Goal: Check status: Check status

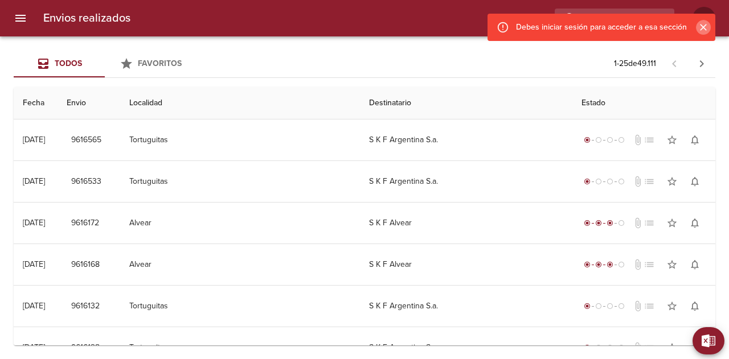
click at [701, 28] on icon "Cerrar" at bounding box center [702, 27] width 11 height 11
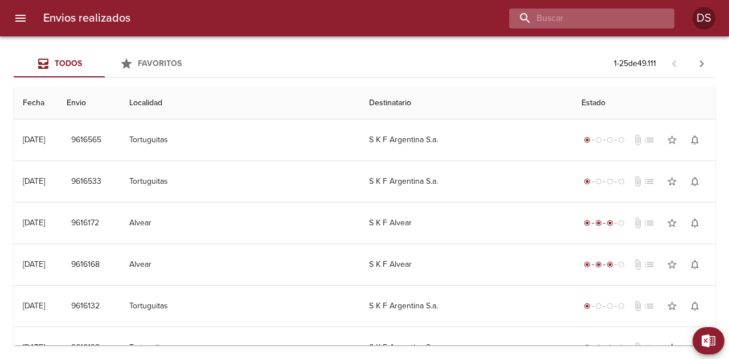
click at [639, 22] on input "buscar" at bounding box center [582, 19] width 146 height 20
paste input "0026-00087775"
drag, startPoint x: 578, startPoint y: 20, endPoint x: 442, endPoint y: 15, distance: 136.1
click at [442, 15] on div "0026-00087775" at bounding box center [406, 19] width 534 height 20
type input "87775"
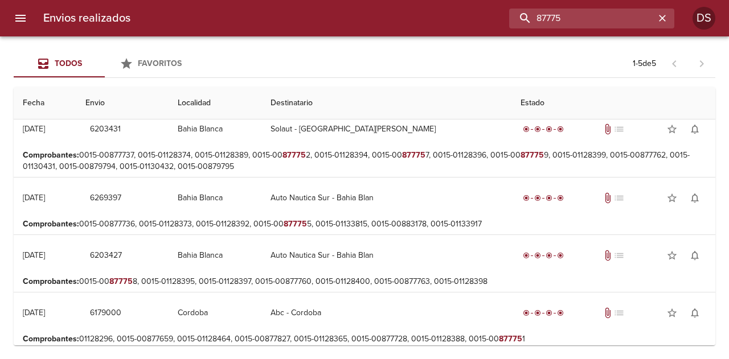
scroll to position [83, 0]
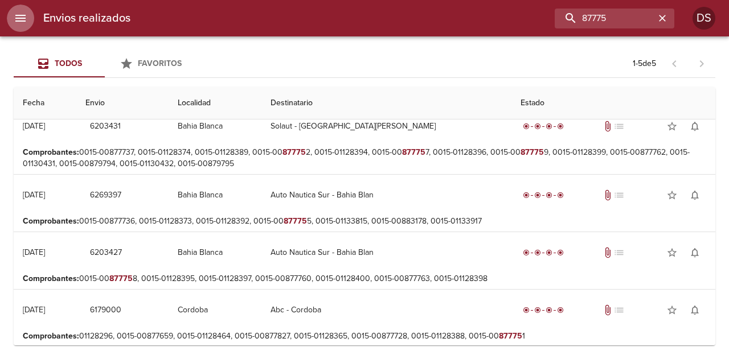
click at [18, 21] on icon "menu" at bounding box center [20, 18] width 10 height 7
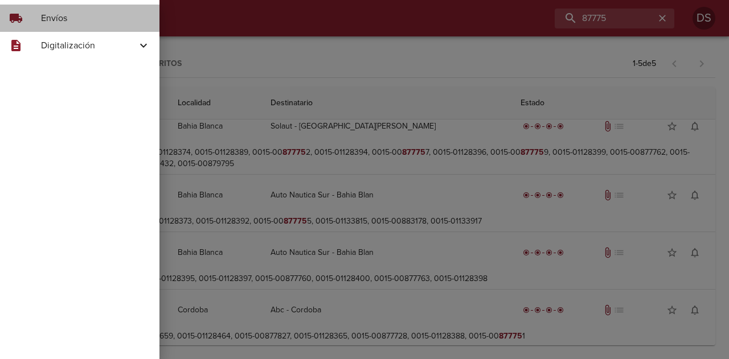
click at [102, 30] on div "local_shipping Envíos" at bounding box center [79, 18] width 159 height 27
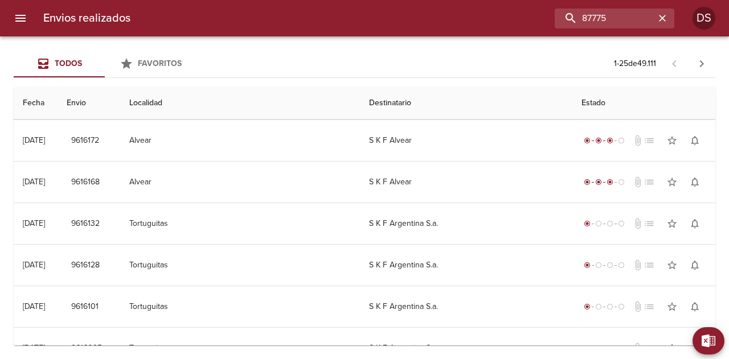
scroll to position [0, 0]
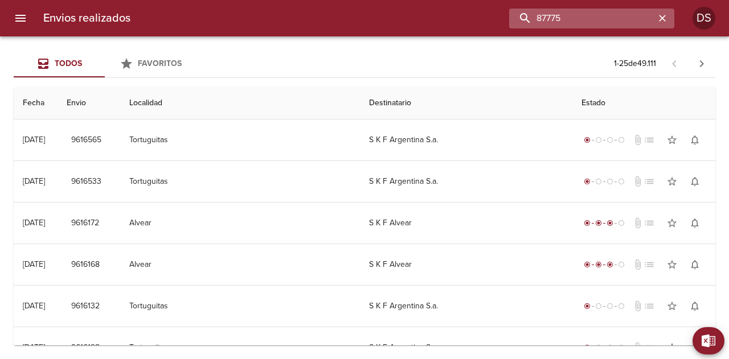
click at [638, 18] on input "87775" at bounding box center [582, 19] width 146 height 20
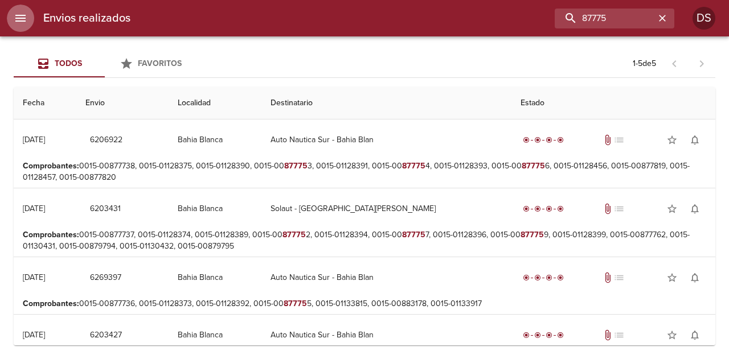
click at [26, 15] on icon "menu" at bounding box center [21, 18] width 14 height 14
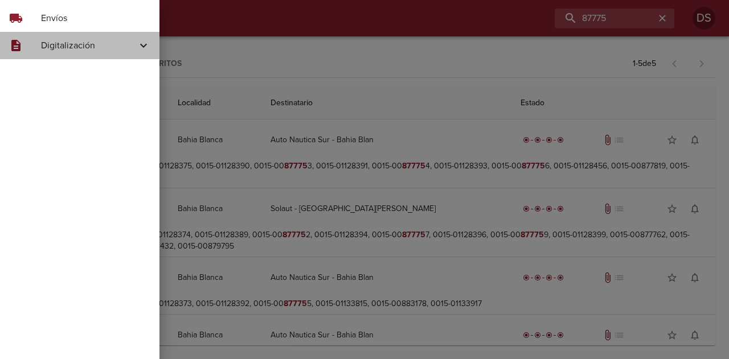
click at [106, 52] on span "Digitalización" at bounding box center [89, 46] width 96 height 14
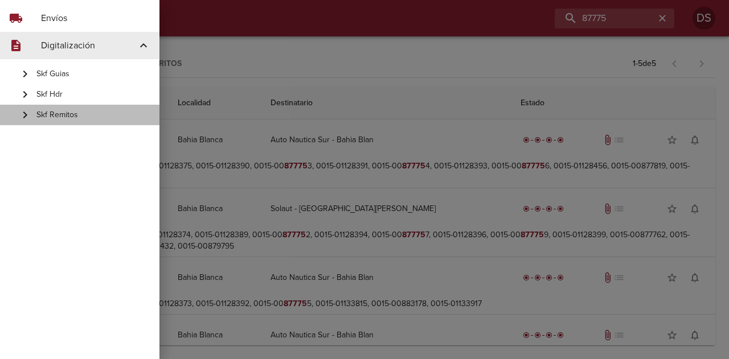
click at [99, 112] on span "Skf Remitos" at bounding box center [93, 114] width 114 height 11
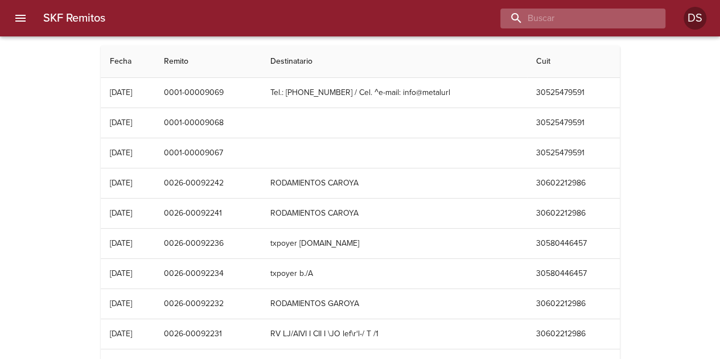
click at [618, 19] on input "buscar" at bounding box center [573, 19] width 146 height 20
paste input "0026-00087775"
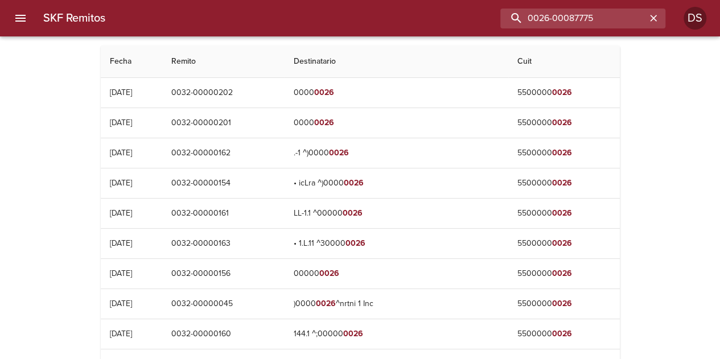
drag, startPoint x: 570, startPoint y: 22, endPoint x: 451, endPoint y: 18, distance: 119.0
click at [451, 18] on div "0026-00087775" at bounding box center [389, 19] width 551 height 20
type input "87775"
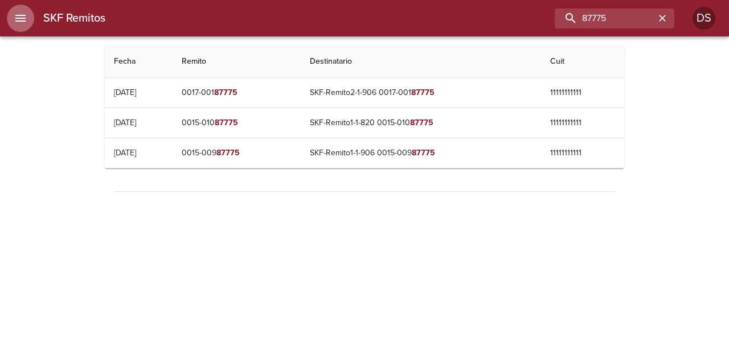
click at [18, 17] on icon "menu" at bounding box center [21, 18] width 14 height 14
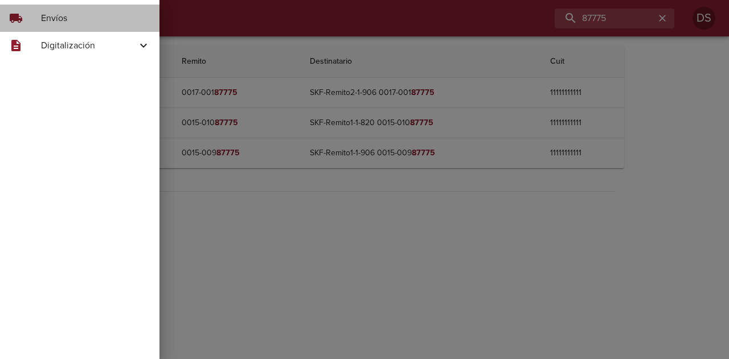
click at [60, 17] on span "Envíos" at bounding box center [95, 18] width 109 height 14
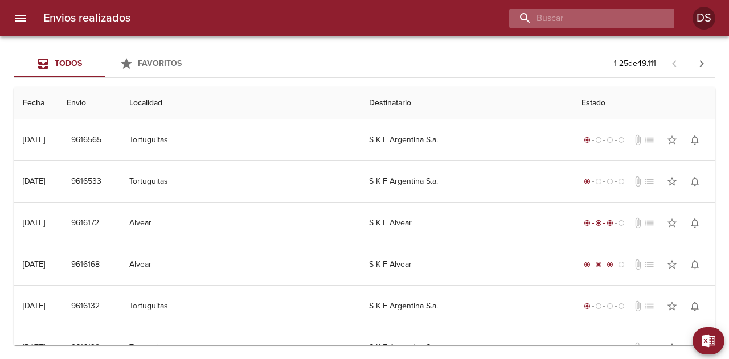
click at [644, 24] on input "buscar" at bounding box center [582, 19] width 146 height 20
paste input "0026-00087775"
drag, startPoint x: 582, startPoint y: 19, endPoint x: 402, endPoint y: 10, distance: 180.1
click at [402, 10] on div "0026-00087775" at bounding box center [406, 19] width 534 height 20
type input "87775"
